Goal: Information Seeking & Learning: Learn about a topic

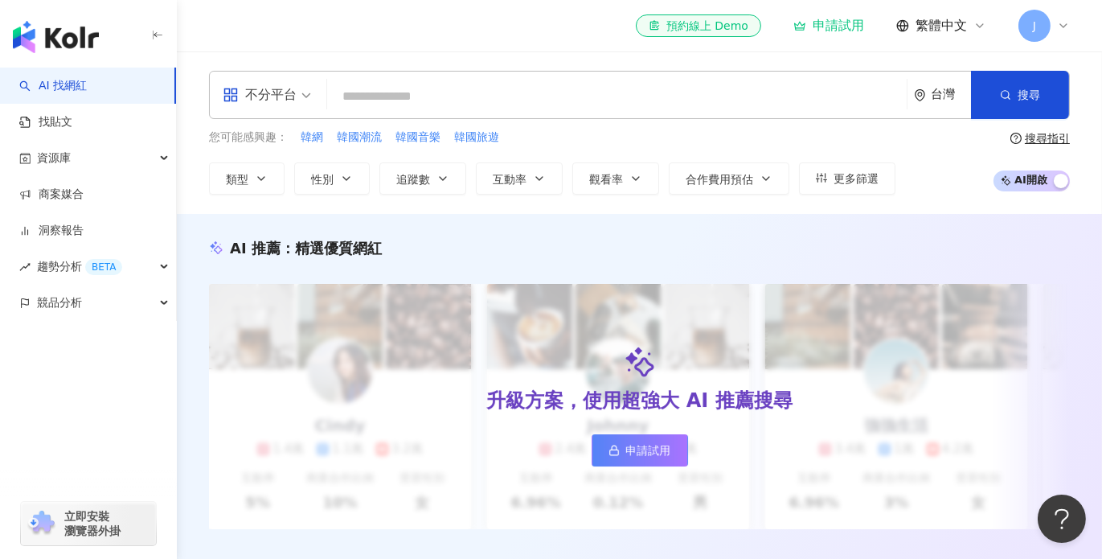
click at [413, 100] on input "search" at bounding box center [617, 96] width 567 height 31
type input "**********"
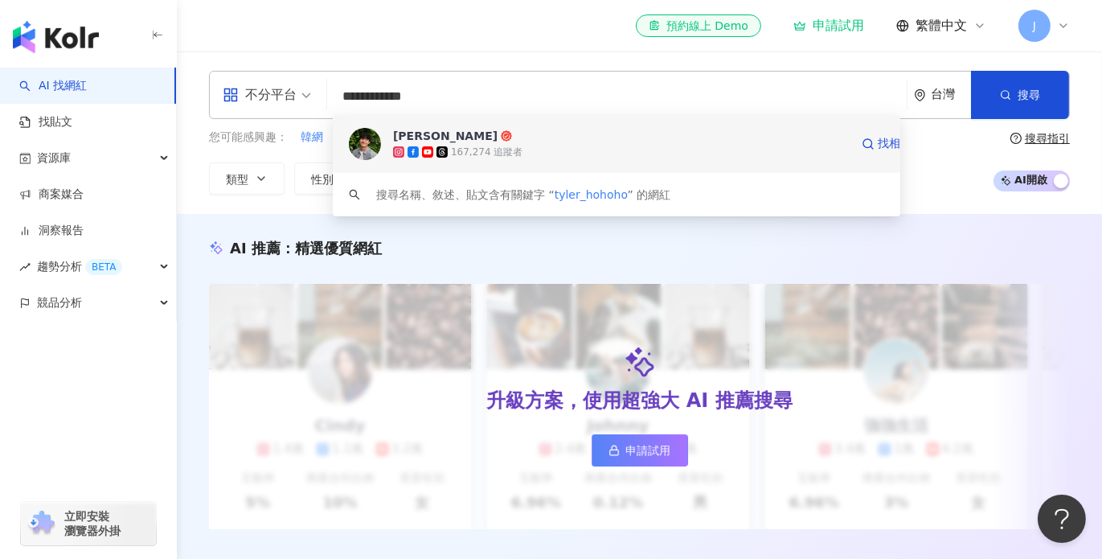
click at [422, 127] on div "[PERSON_NAME] 167,274 追蹤者 找相似" at bounding box center [617, 144] width 568 height 58
